Goal: Navigation & Orientation: Find specific page/section

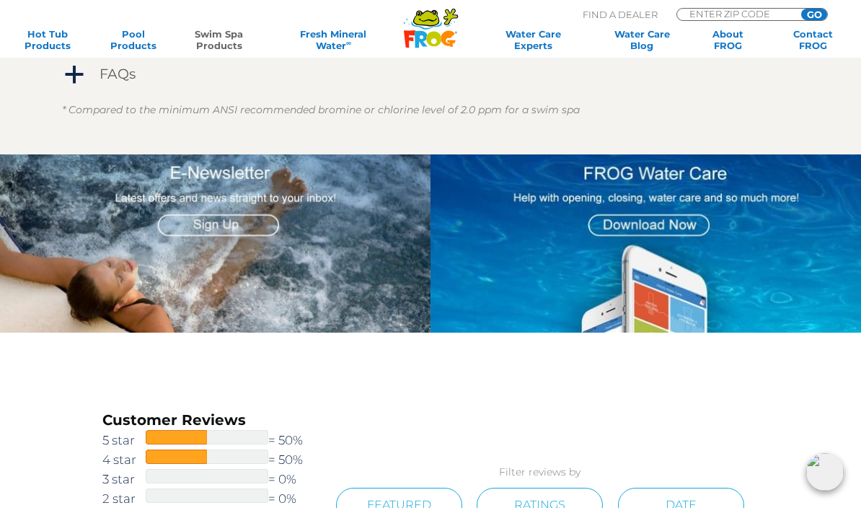
scroll to position [1710, 0]
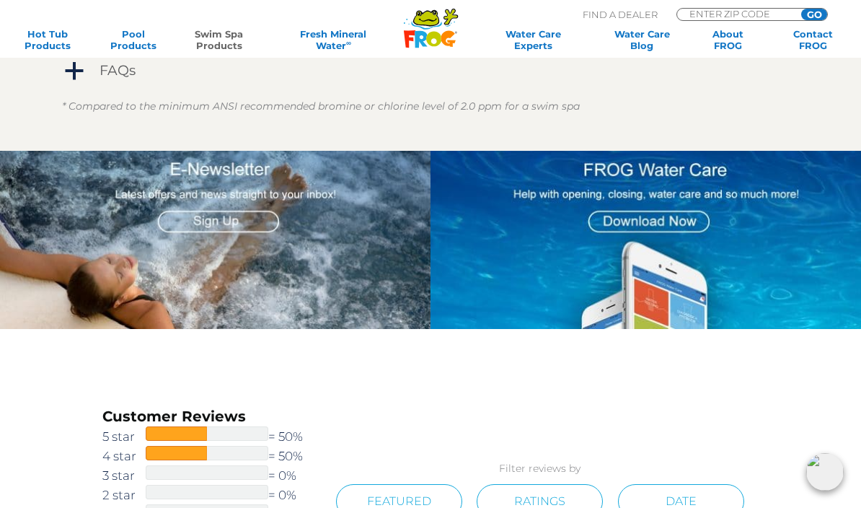
click at [72, 64] on span "a" at bounding box center [74, 72] width 22 height 22
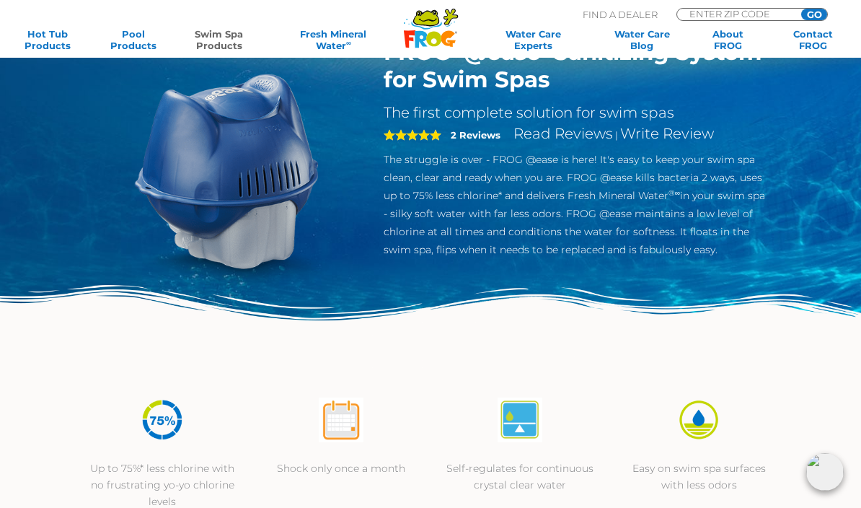
scroll to position [0, 0]
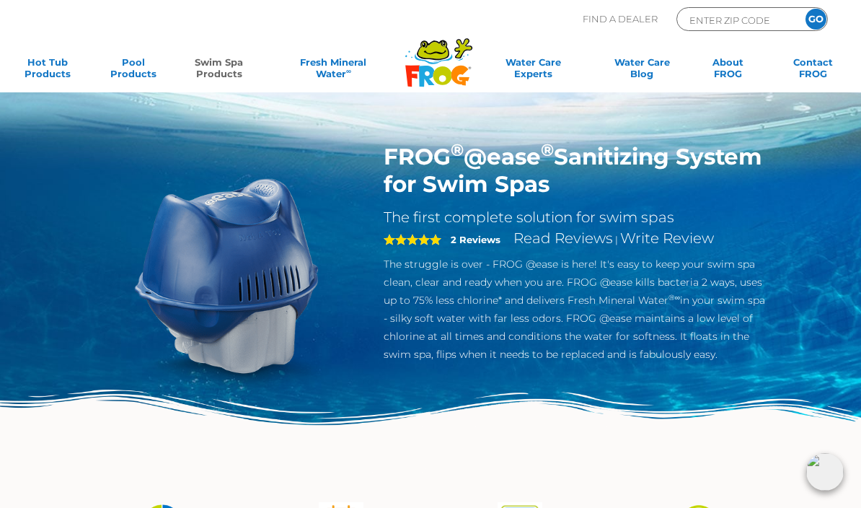
click at [228, 75] on link "Swim Spa Products" at bounding box center [218, 70] width 66 height 29
click at [743, 19] on input "ENTER ZIP CODE" at bounding box center [736, 20] width 97 height 17
type input "34234"
click at [820, 14] on input "GO" at bounding box center [815, 19] width 21 height 21
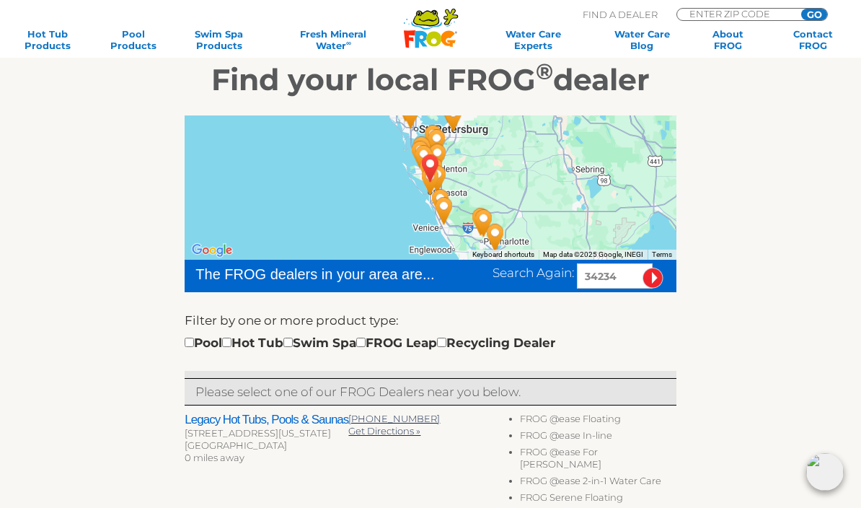
scroll to position [188, 0]
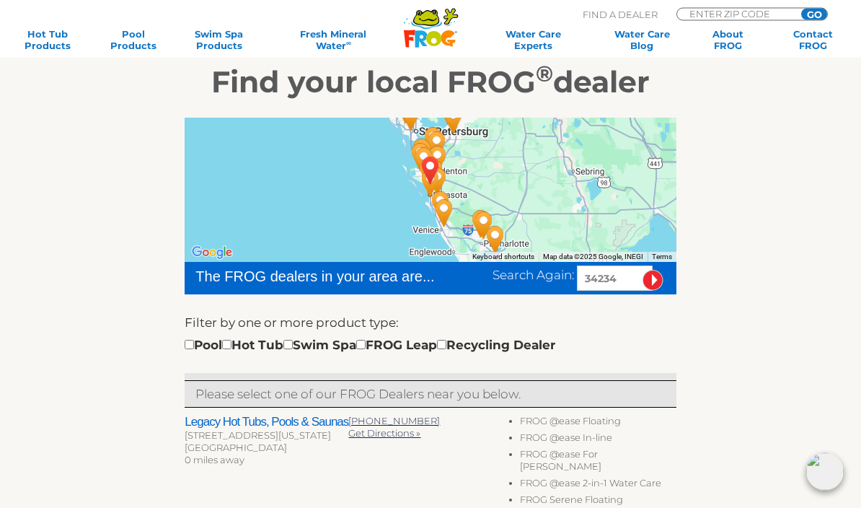
click at [293, 348] on input "checkbox" at bounding box center [287, 344] width 9 height 9
checkbox input "true"
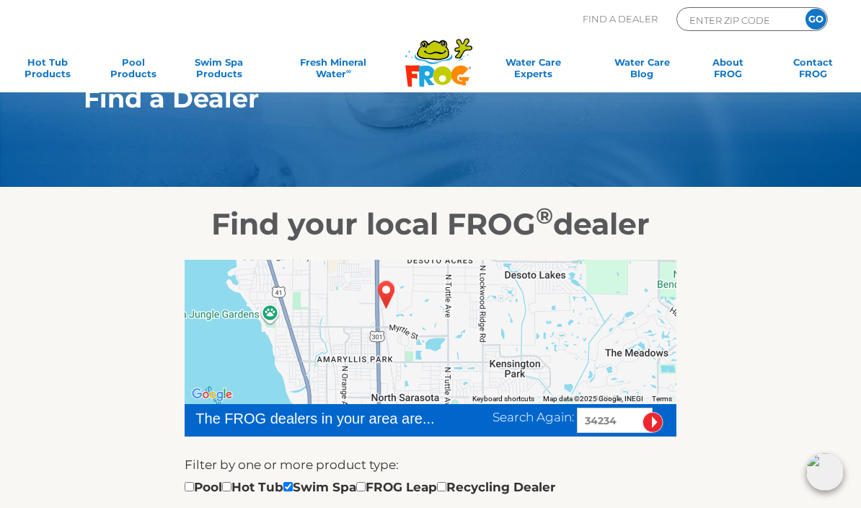
scroll to position [45, 0]
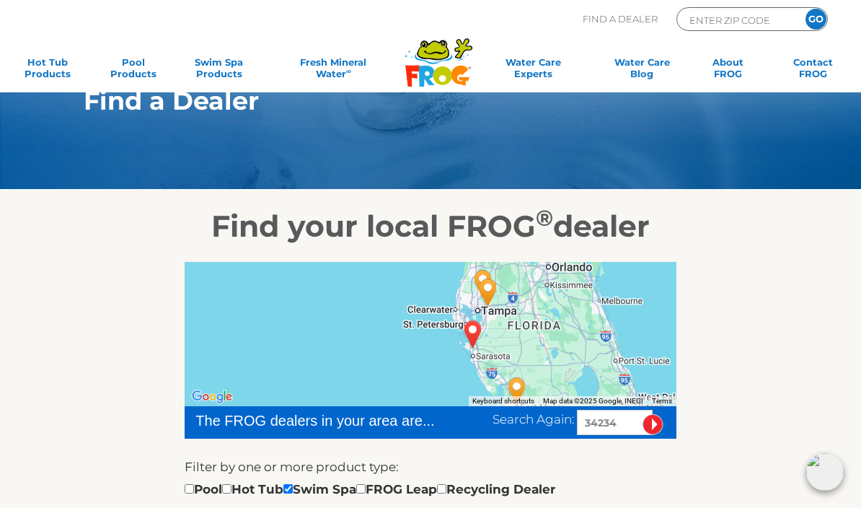
click at [192, 487] on input "checkbox" at bounding box center [189, 488] width 9 height 9
checkbox input "true"
click at [231, 484] on input "checkbox" at bounding box center [226, 488] width 9 height 9
checkbox input "true"
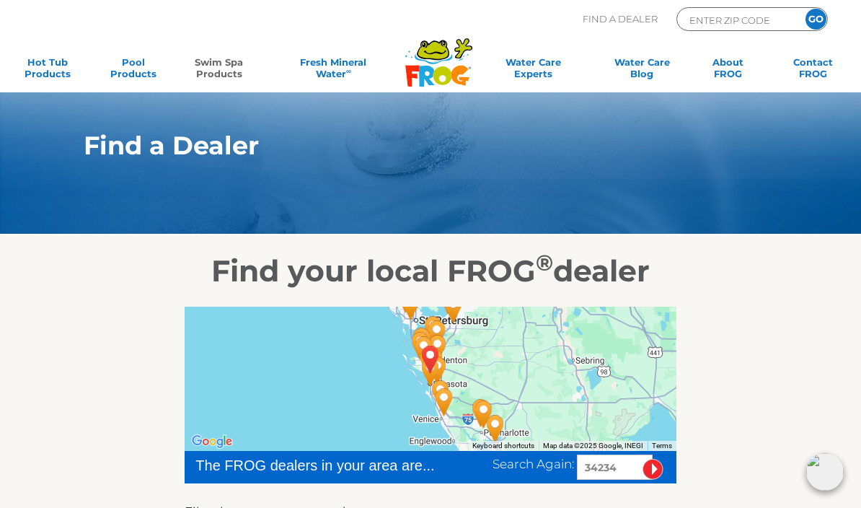
click at [220, 58] on link "Swim Spa Products" at bounding box center [218, 70] width 66 height 29
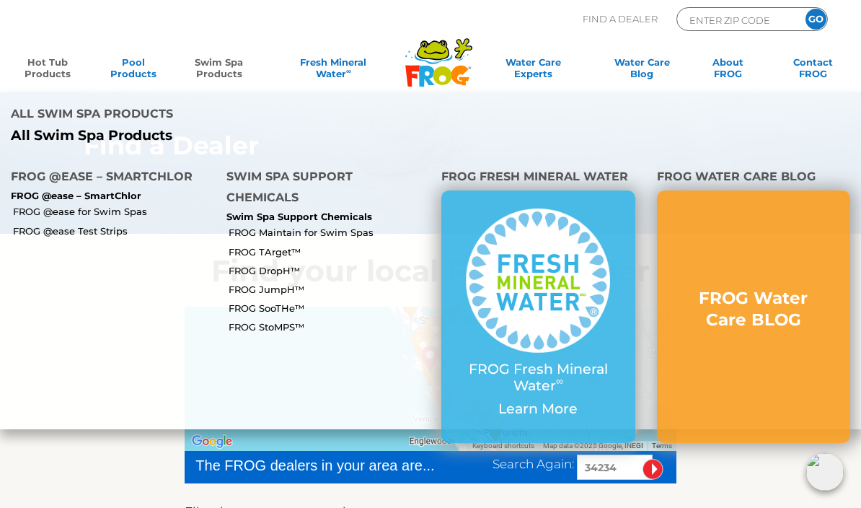
click at [37, 61] on link "Hot Tub Products" at bounding box center [47, 70] width 66 height 29
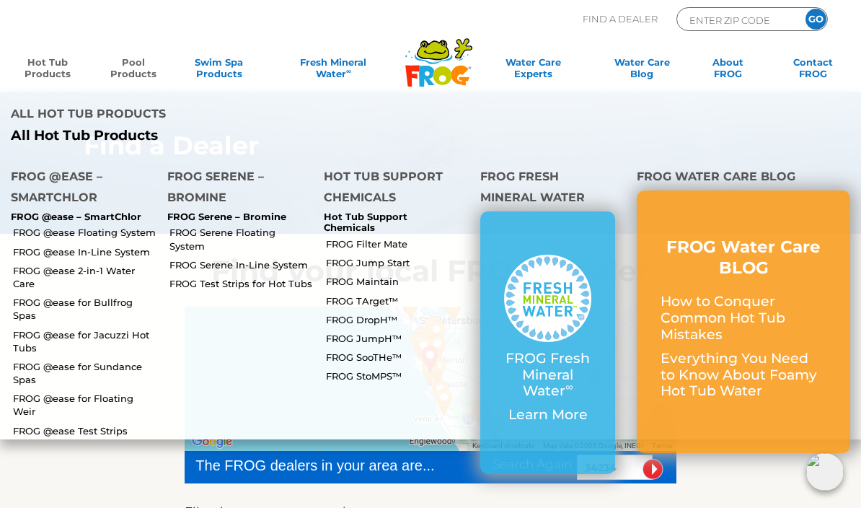
click at [120, 60] on link "Pool Products" at bounding box center [133, 70] width 66 height 29
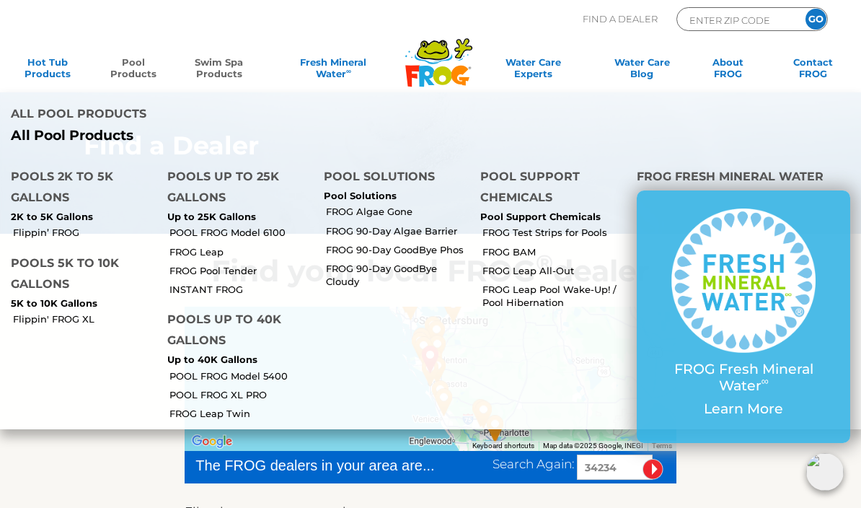
click at [217, 66] on link "Swim Spa Products" at bounding box center [218, 70] width 66 height 29
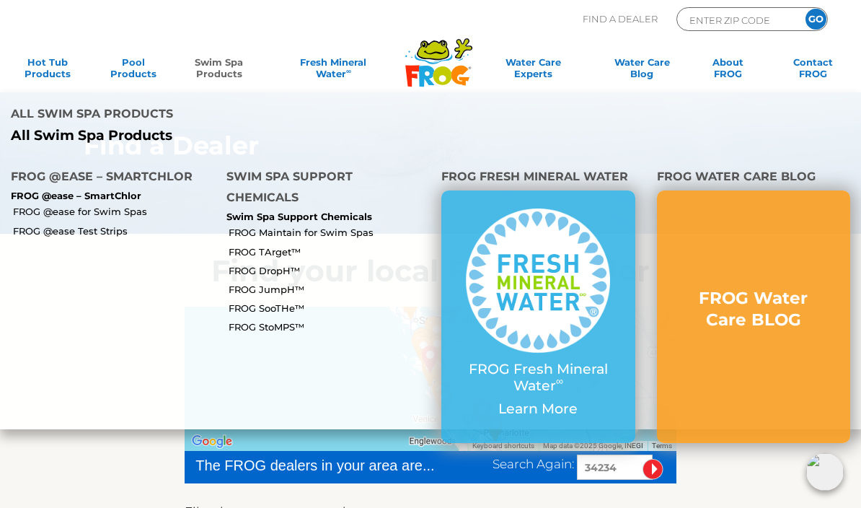
scroll to position [306, 0]
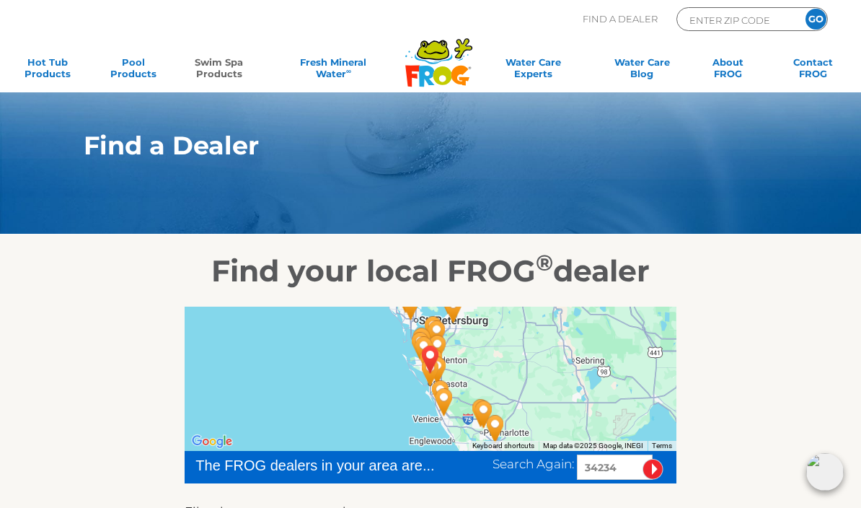
click at [232, 70] on link "Swim Spa Products" at bounding box center [218, 70] width 66 height 29
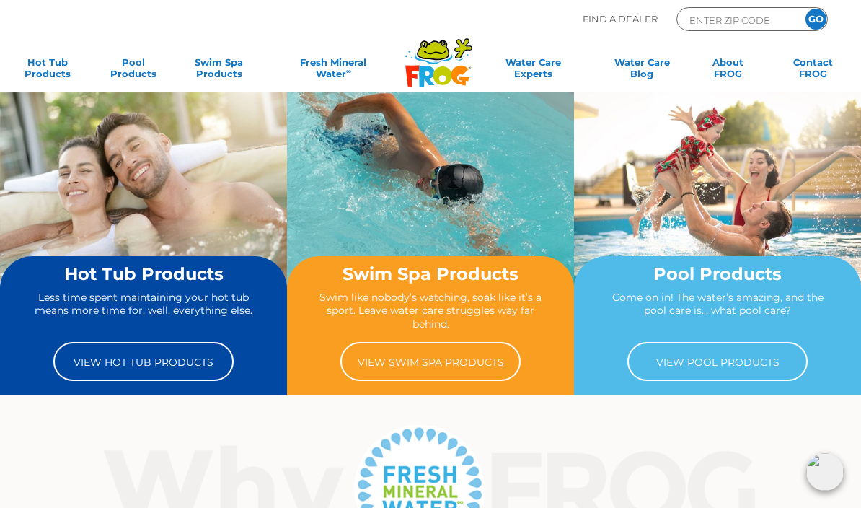
click at [766, 17] on input "ENTER ZIP CODE" at bounding box center [736, 20] width 97 height 17
type input "34234"
click at [820, 17] on input "GO" at bounding box center [815, 19] width 21 height 21
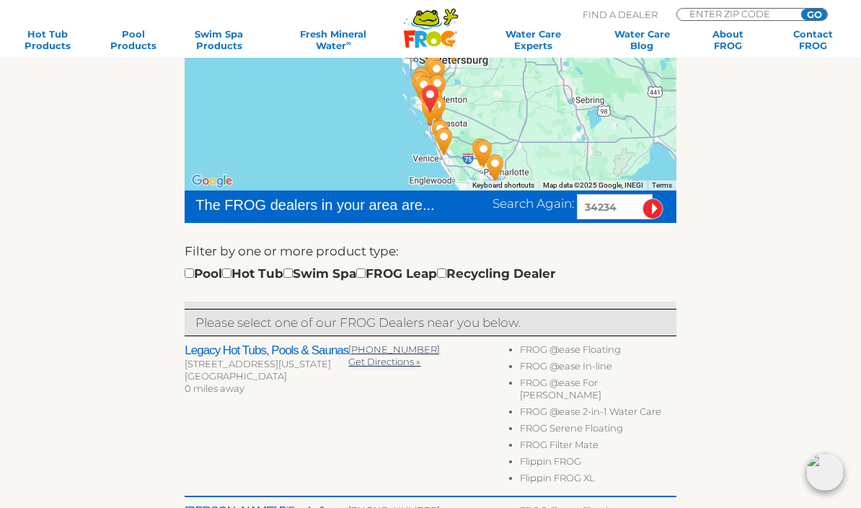
scroll to position [257, 0]
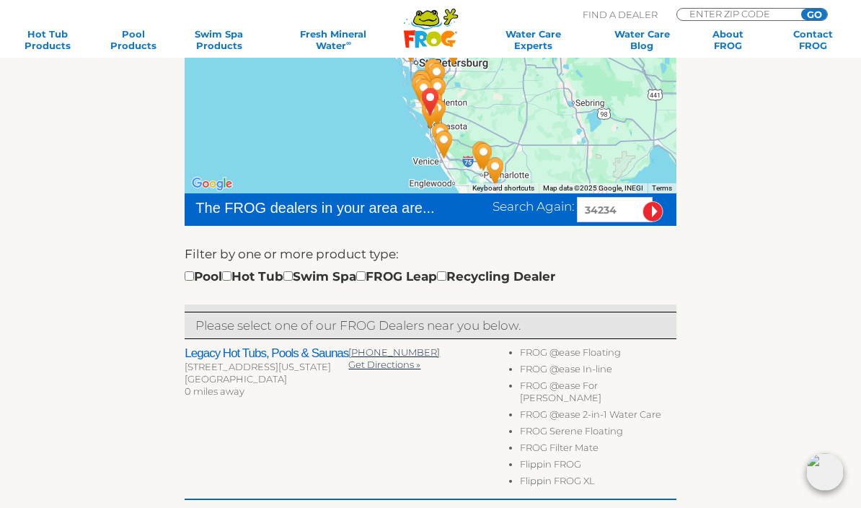
click at [293, 277] on input "checkbox" at bounding box center [287, 275] width 9 height 9
checkbox input "true"
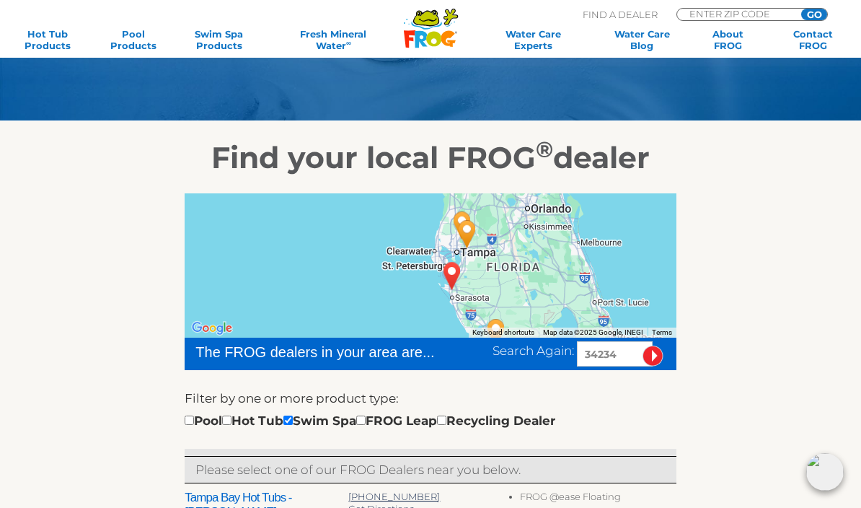
scroll to position [97, 0]
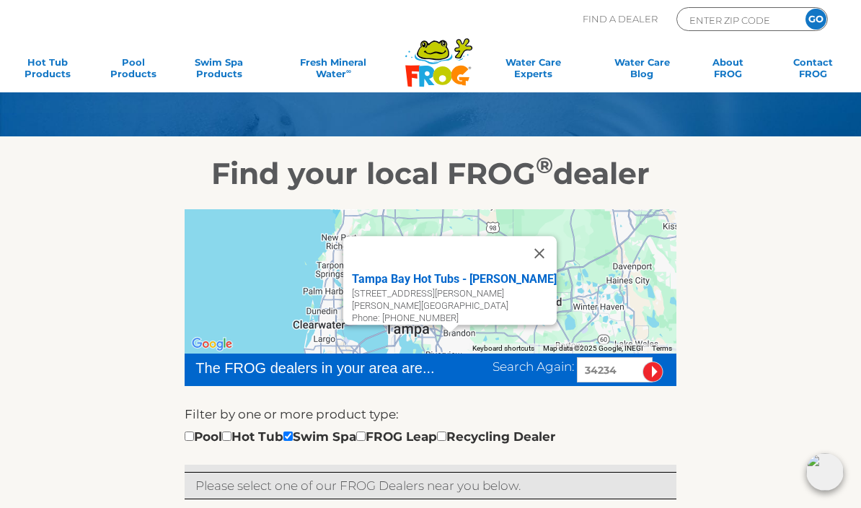
click at [529, 252] on button "Close" at bounding box center [539, 253] width 35 height 35
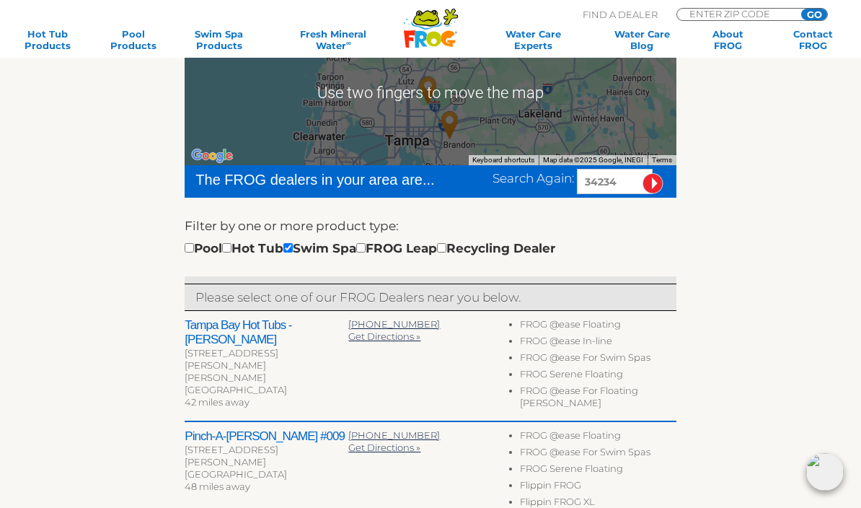
scroll to position [0, 0]
